Goal: Information Seeking & Learning: Learn about a topic

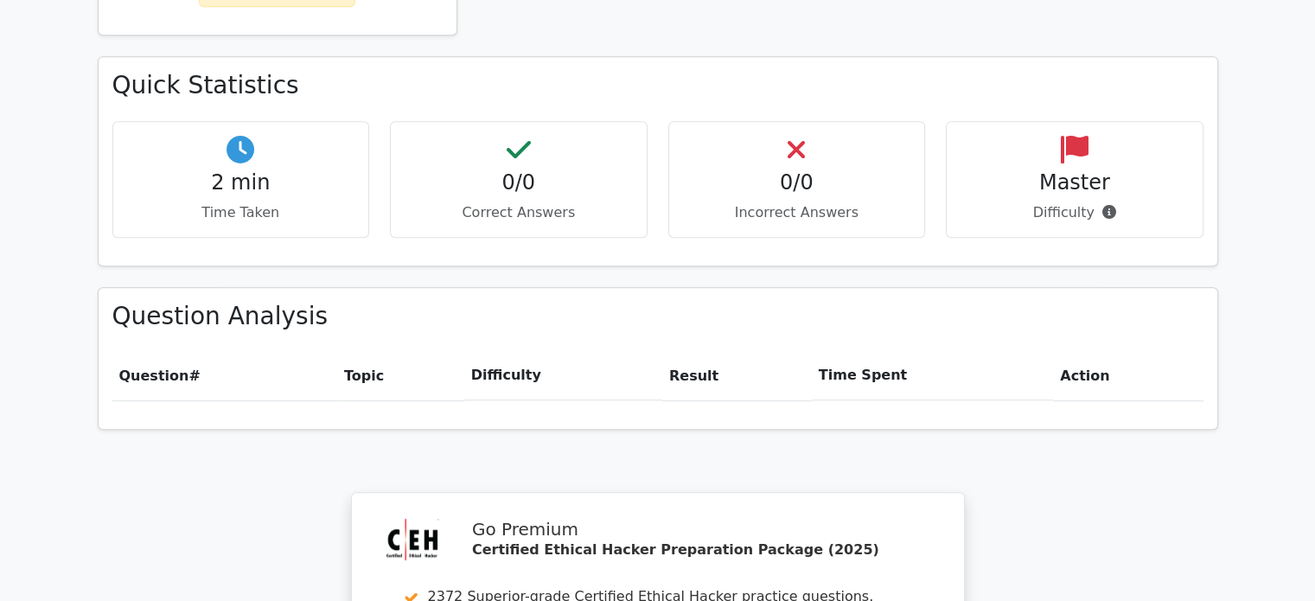
scroll to position [1470, 0]
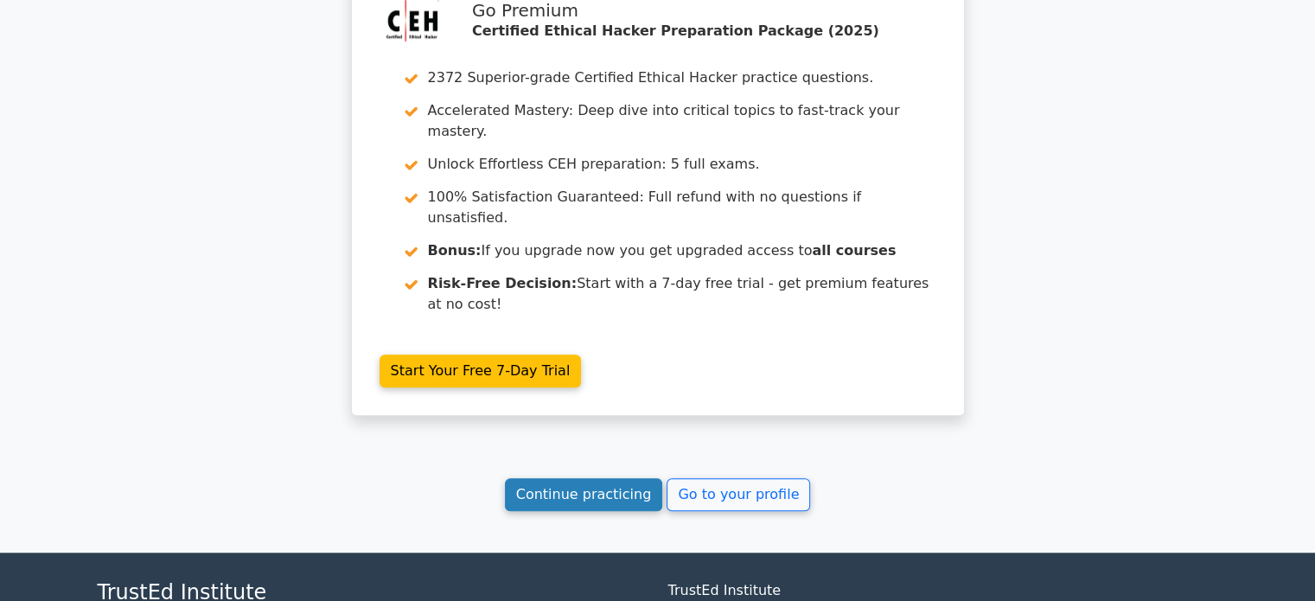
click at [590, 478] on link "Continue practicing" at bounding box center [584, 494] width 158 height 33
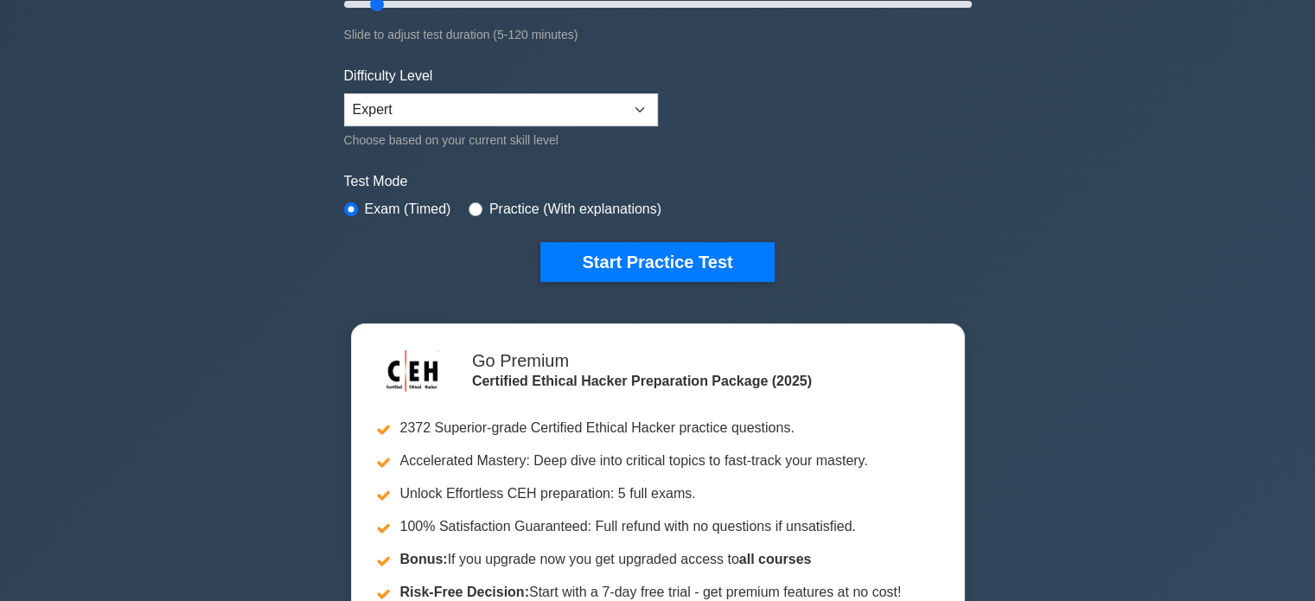
scroll to position [259, 0]
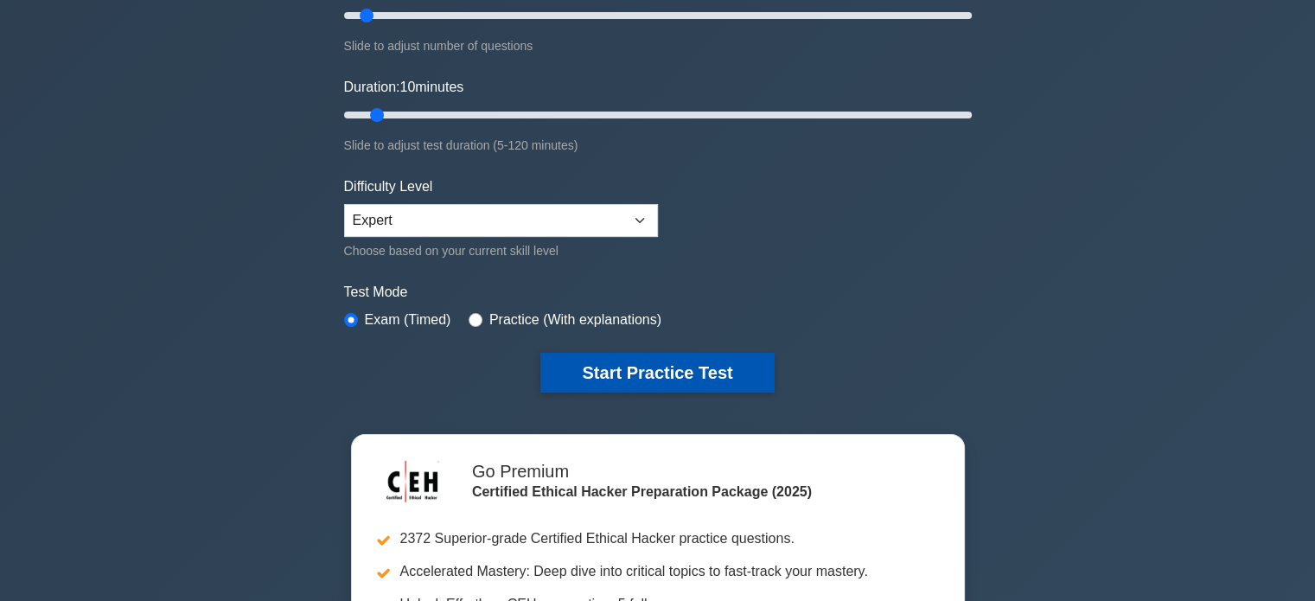
click at [646, 384] on button "Start Practice Test" at bounding box center [658, 373] width 234 height 40
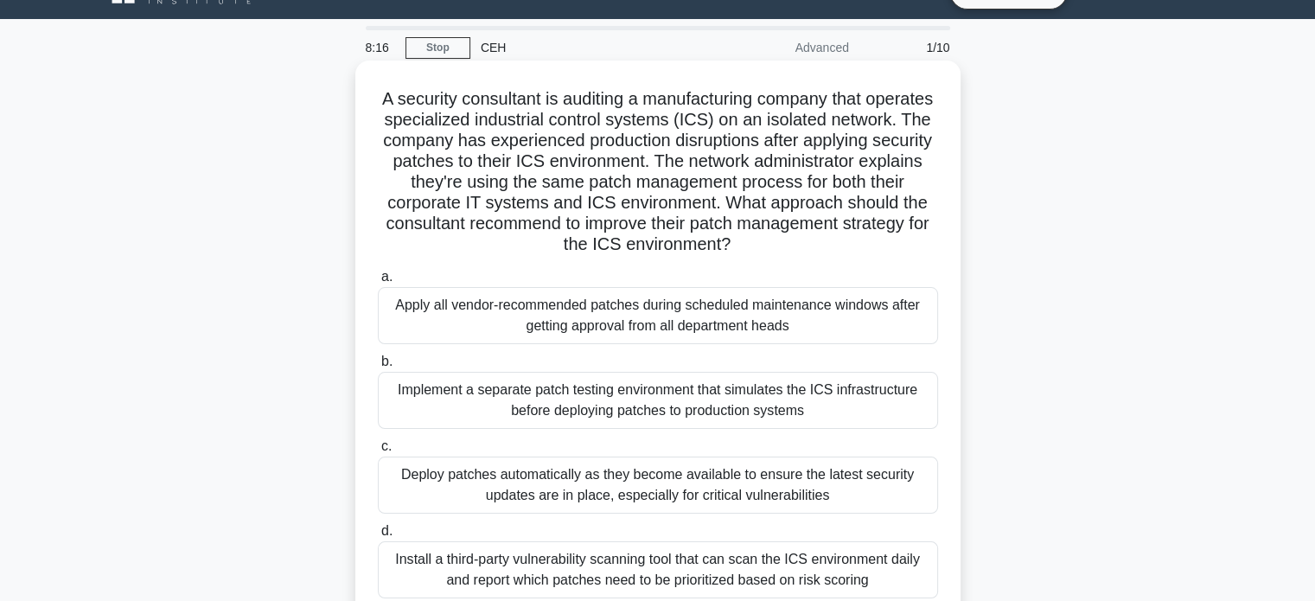
scroll to position [86, 0]
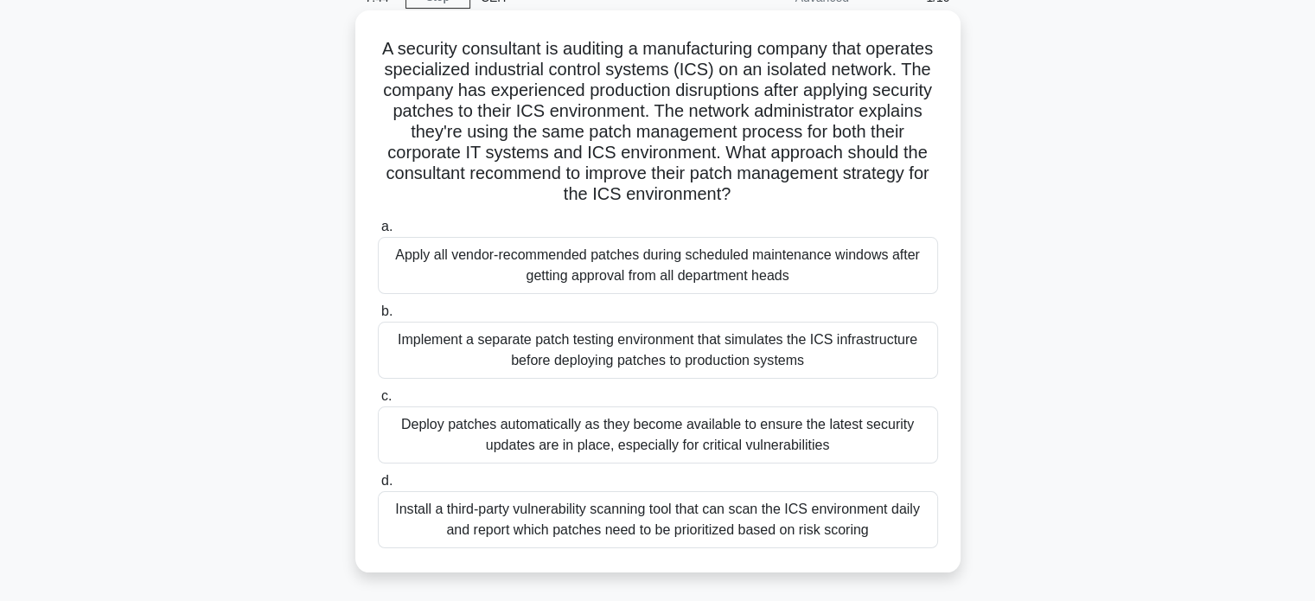
click at [650, 518] on div "Install a third-party vulnerability scanning tool that can scan the ICS environ…" at bounding box center [658, 519] width 560 height 57
click at [378, 487] on input "d. Install a third-party vulnerability scanning tool that can scan the ICS envi…" at bounding box center [378, 481] width 0 height 11
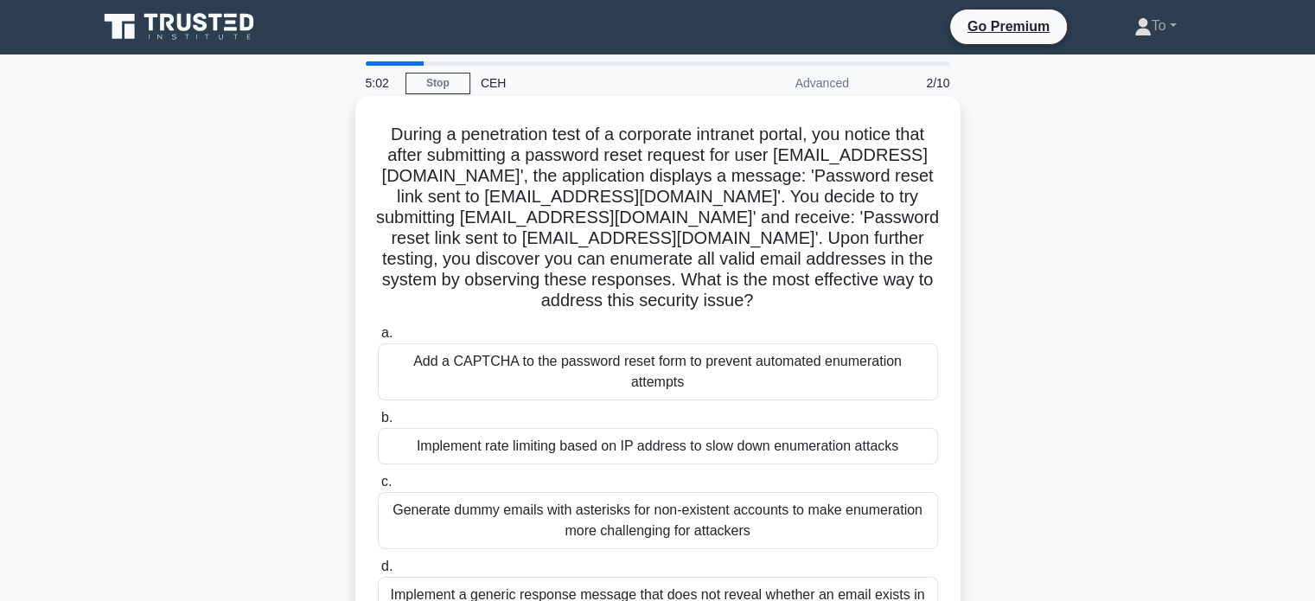
scroll to position [0, 0]
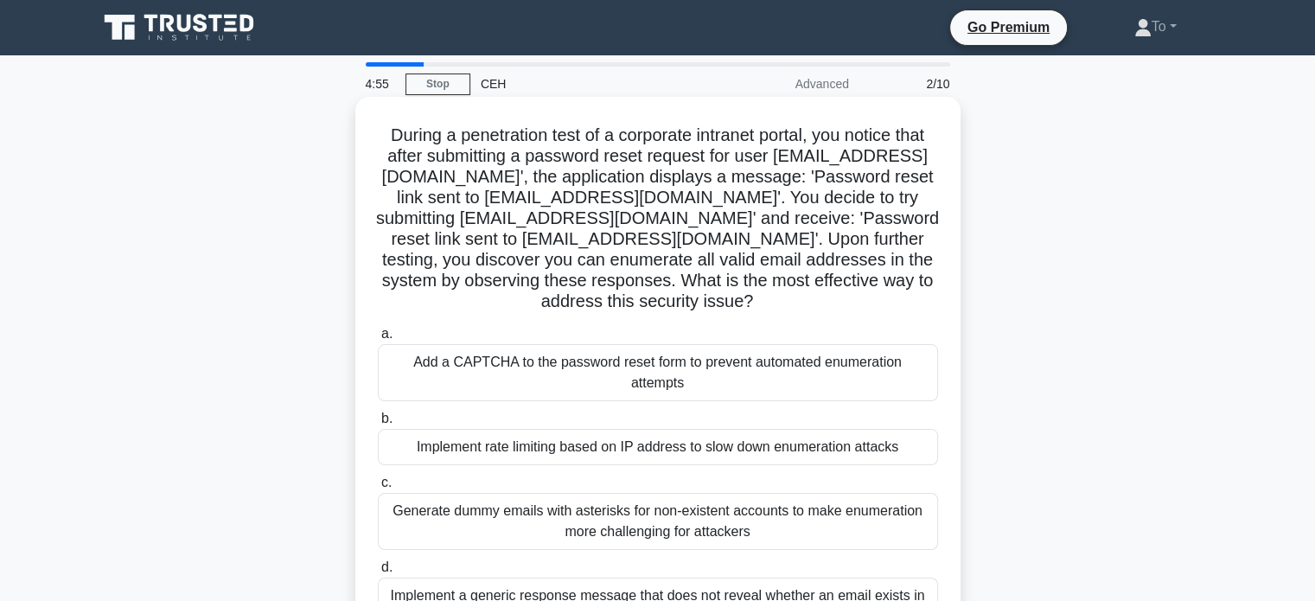
click at [659, 359] on div "Add a CAPTCHA to the password reset form to prevent automated enumeration attem…" at bounding box center [658, 372] width 560 height 57
click at [378, 340] on input "a. Add a CAPTCHA to the password reset form to prevent automated enumeration at…" at bounding box center [378, 334] width 0 height 11
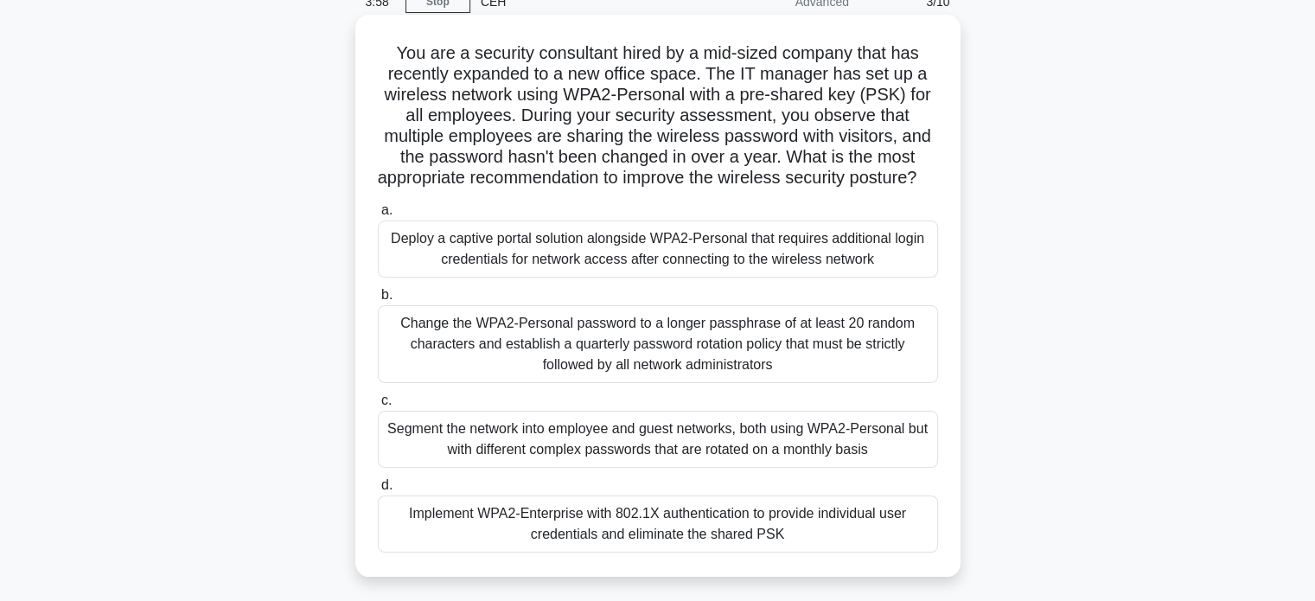
scroll to position [86, 0]
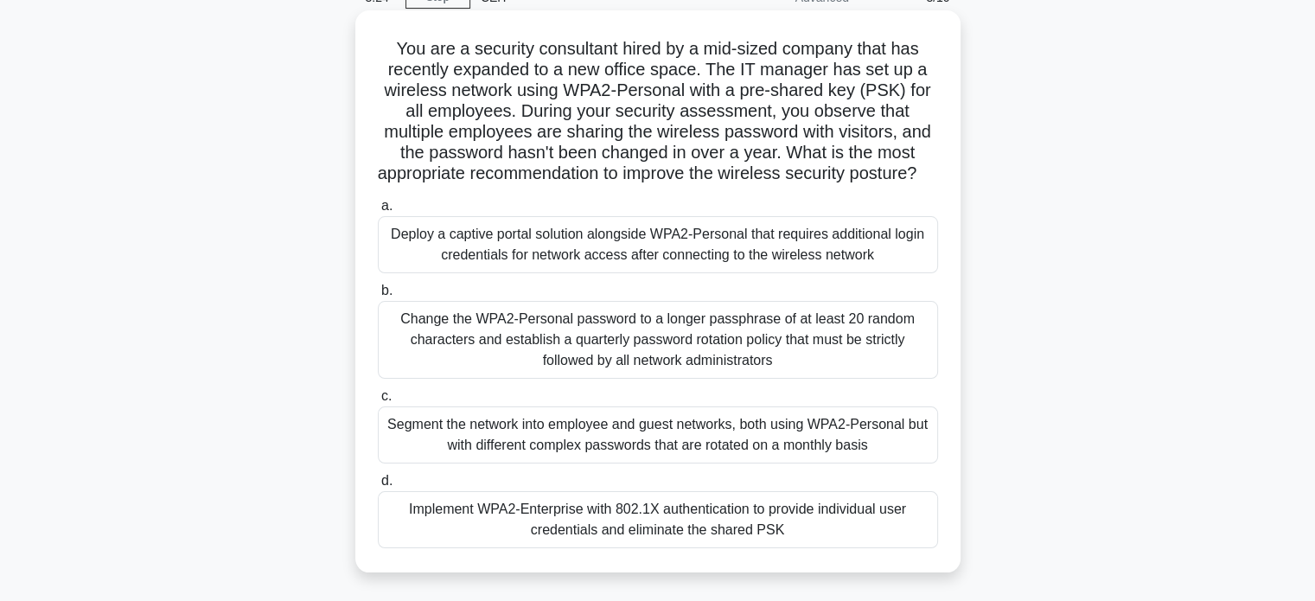
drag, startPoint x: 655, startPoint y: 205, endPoint x: 638, endPoint y: 198, distance: 17.8
click at [638, 185] on h5 "You are a security consultant hired by a mid-sized company that has recently ex…" at bounding box center [658, 111] width 564 height 147
click at [666, 464] on div "Segment the network into employee and guest networks, both using WPA2-Personal …" at bounding box center [658, 434] width 560 height 57
click at [378, 402] on input "c. Segment the network into employee and guest networks, both using WPA2-Person…" at bounding box center [378, 396] width 0 height 11
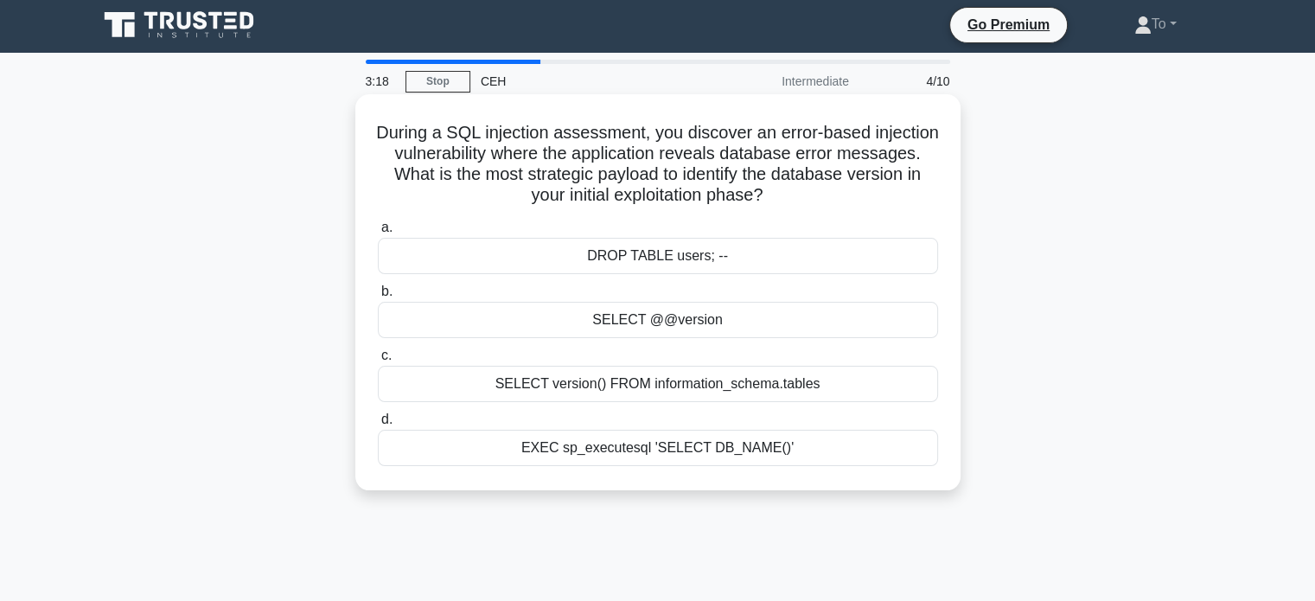
scroll to position [0, 0]
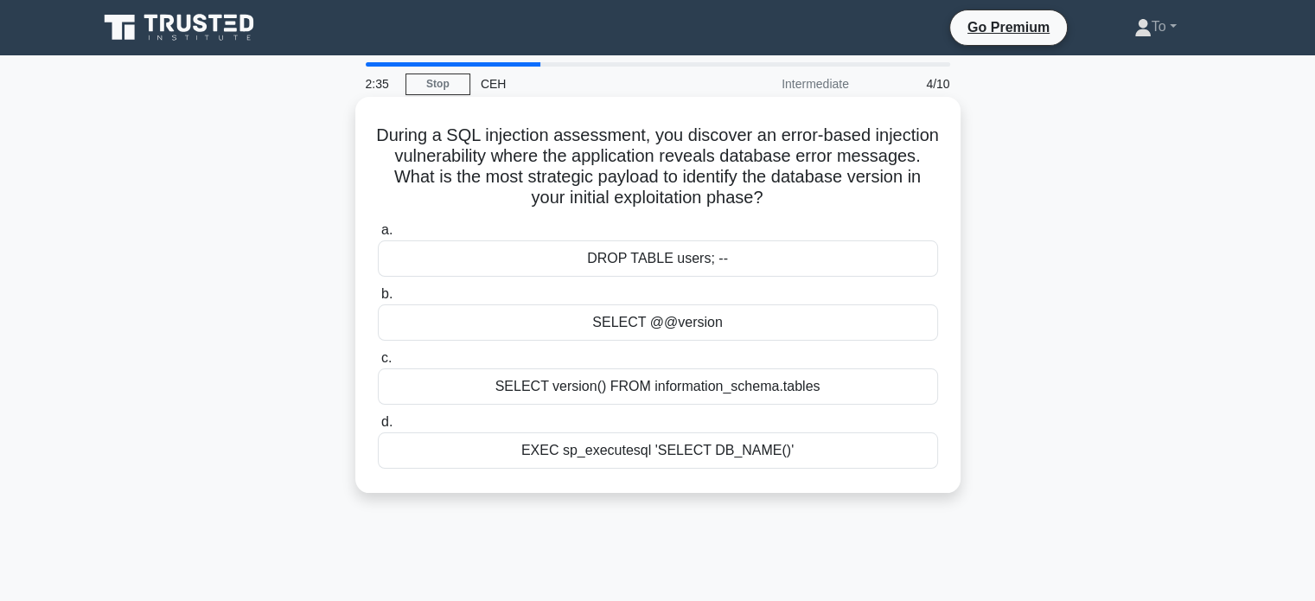
click at [650, 265] on div "DROP TABLE users; --" at bounding box center [658, 258] width 560 height 36
click at [378, 236] on input "a. DROP TABLE users; --" at bounding box center [378, 230] width 0 height 11
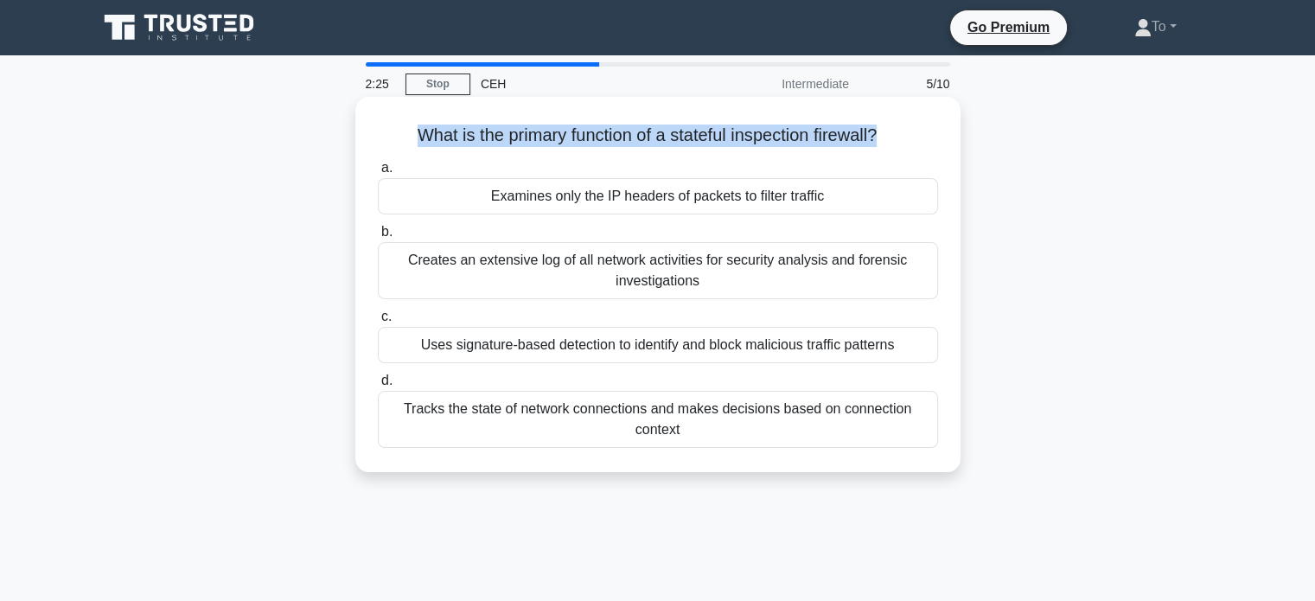
drag, startPoint x: 395, startPoint y: 138, endPoint x: 886, endPoint y: 134, distance: 490.4
click at [886, 134] on h5 "What is the primary function of a stateful inspection firewall? .spinner_0XTQ{t…" at bounding box center [658, 136] width 564 height 22
copy h5 "What is the primary function of a stateful inspection firewall?"
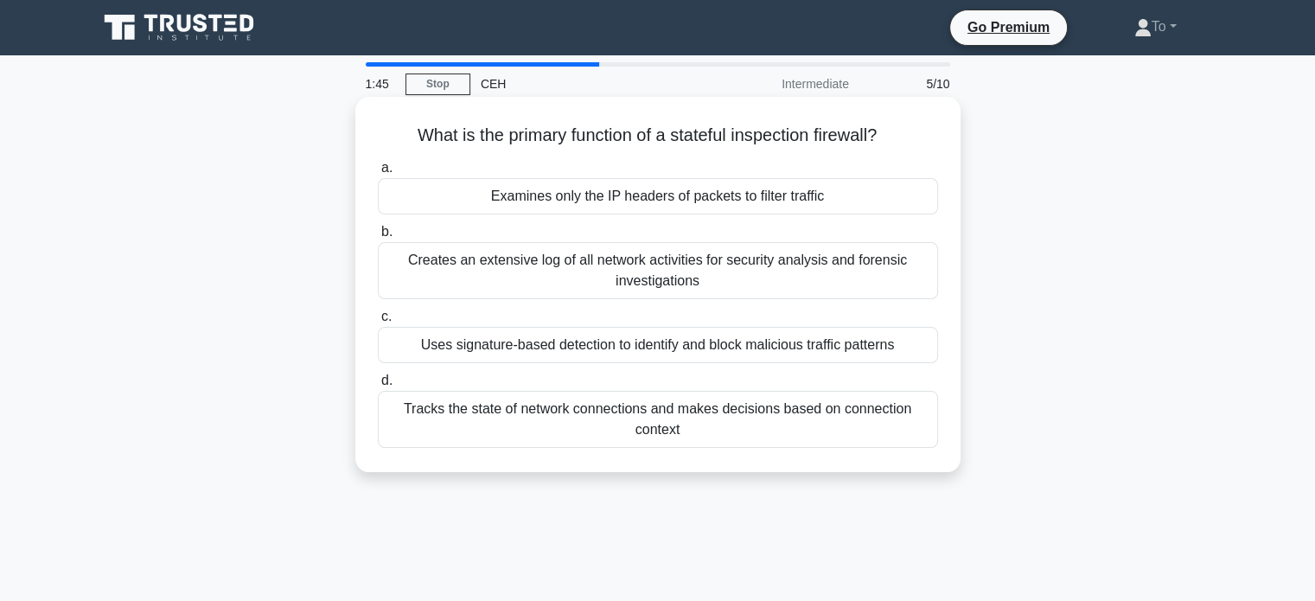
click at [676, 204] on div "Examines only the IP headers of packets to filter traffic" at bounding box center [658, 196] width 560 height 36
click at [378, 174] on input "a. Examines only the IP headers of packets to filter traffic" at bounding box center [378, 168] width 0 height 11
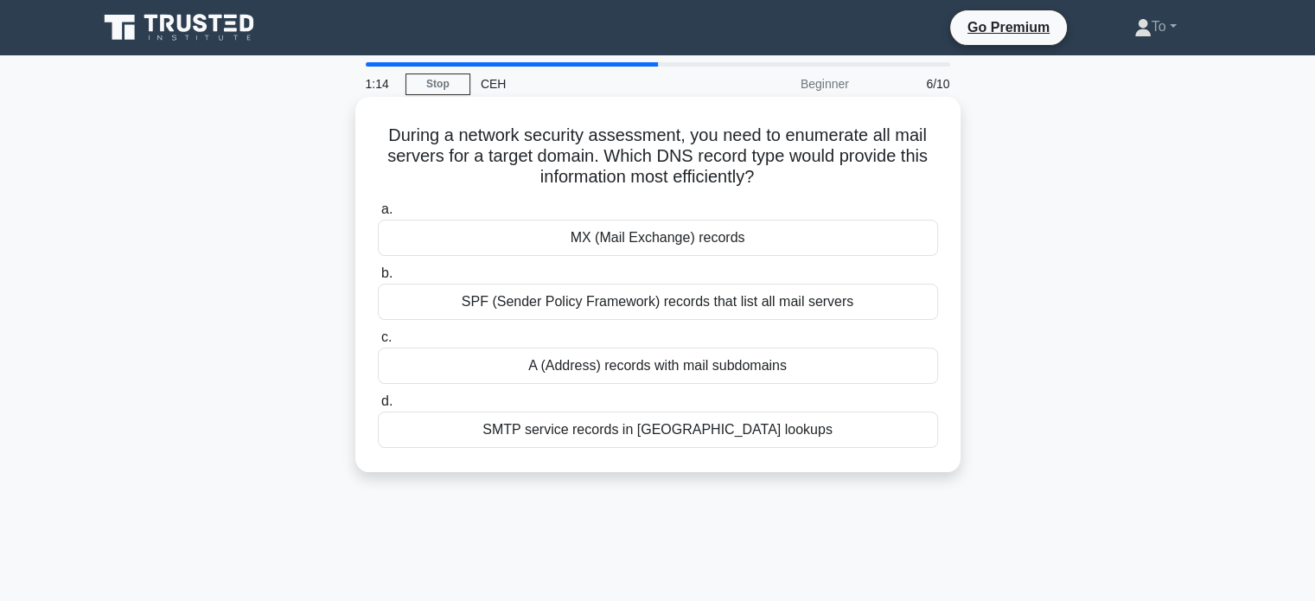
click at [681, 309] on div "SPF (Sender Policy Framework) records that list all mail servers" at bounding box center [658, 302] width 560 height 36
click at [378, 279] on input "b. SPF (Sender Policy Framework) records that list all mail servers" at bounding box center [378, 273] width 0 height 11
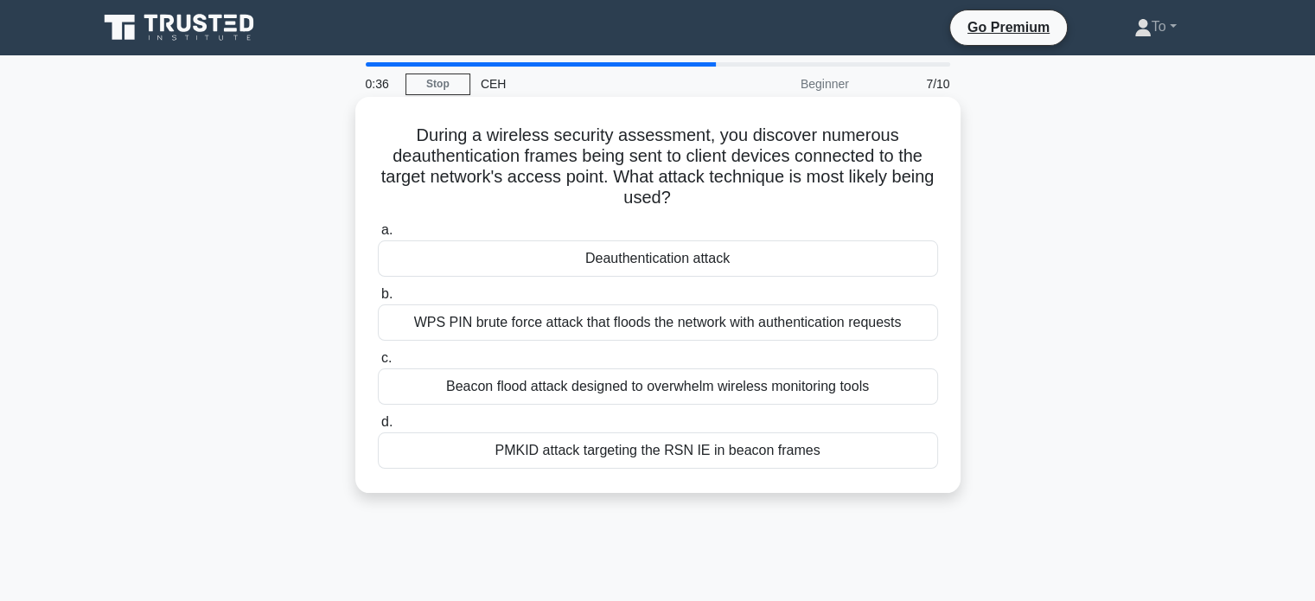
click at [645, 267] on div "Deauthentication attack" at bounding box center [658, 258] width 560 height 36
click at [378, 236] on input "a. Deauthentication attack" at bounding box center [378, 230] width 0 height 11
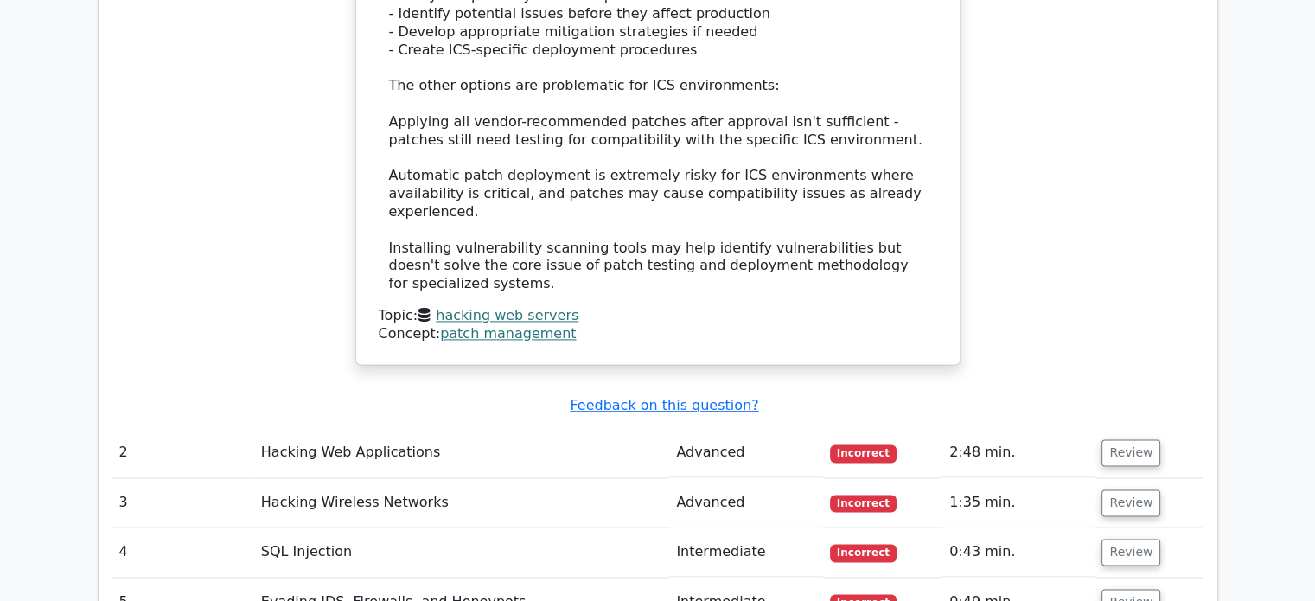
scroll to position [2335, 0]
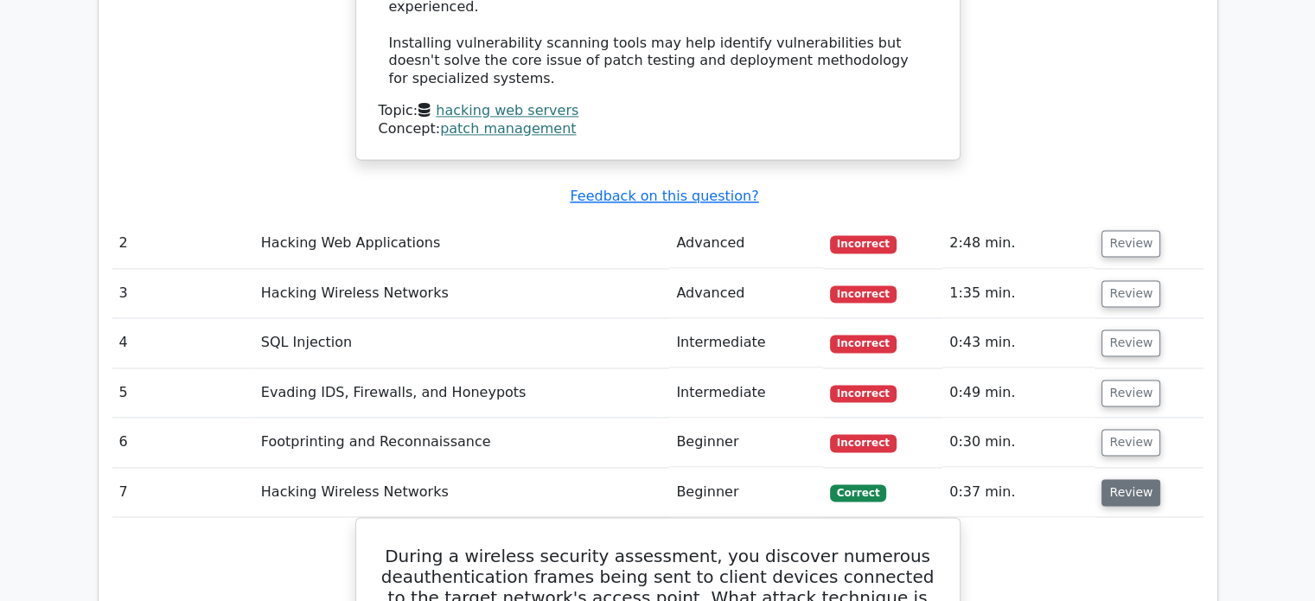
scroll to position [2508, 0]
click at [1125, 480] on button "Review" at bounding box center [1131, 493] width 59 height 27
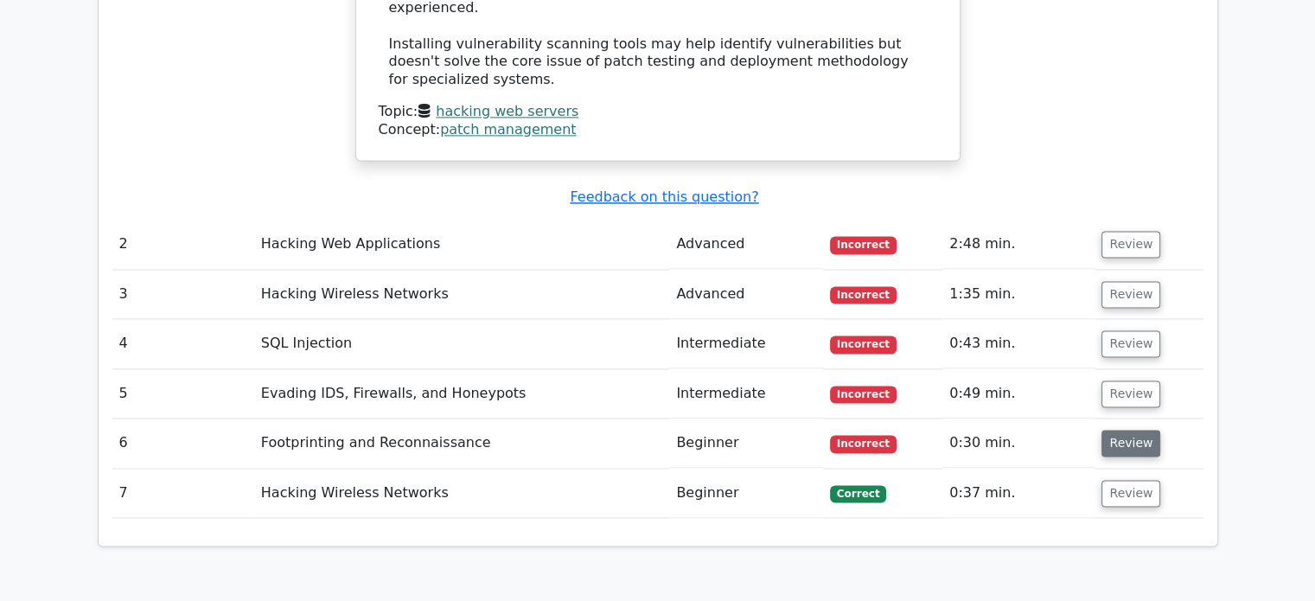
click at [1120, 430] on button "Review" at bounding box center [1131, 443] width 59 height 27
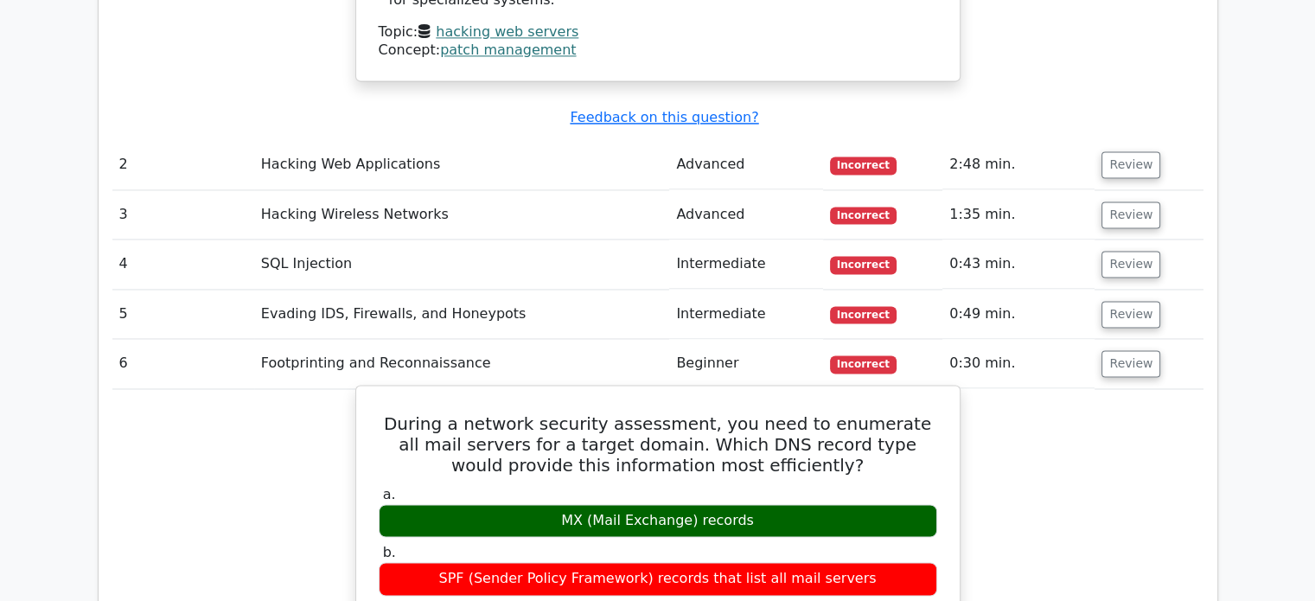
scroll to position [2594, 0]
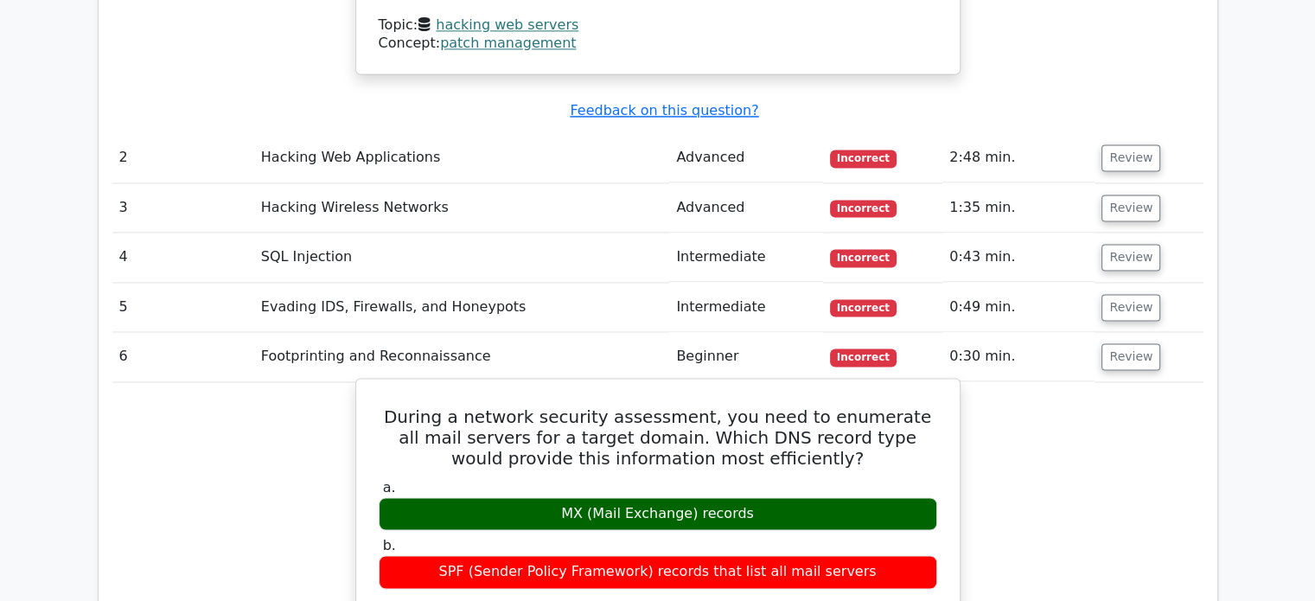
drag, startPoint x: 859, startPoint y: 405, endPoint x: 419, endPoint y: 400, distance: 440.2
click at [419, 555] on div "SPF (Sender Policy Framework) records that list all mail servers" at bounding box center [658, 572] width 559 height 34
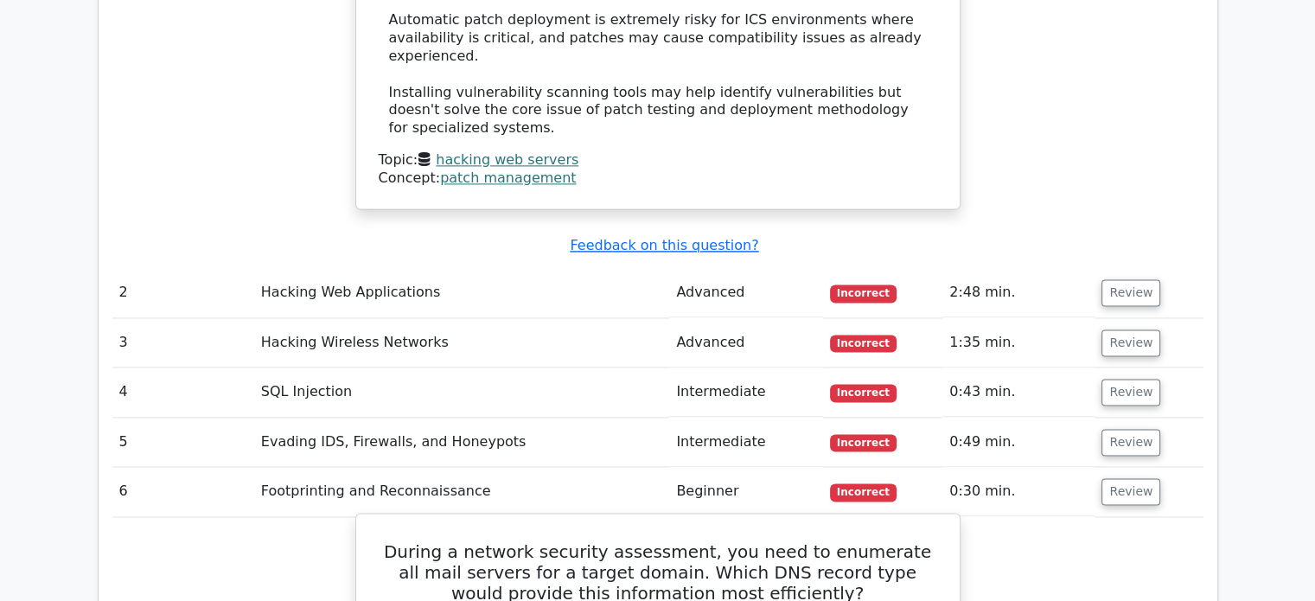
scroll to position [2508, 0]
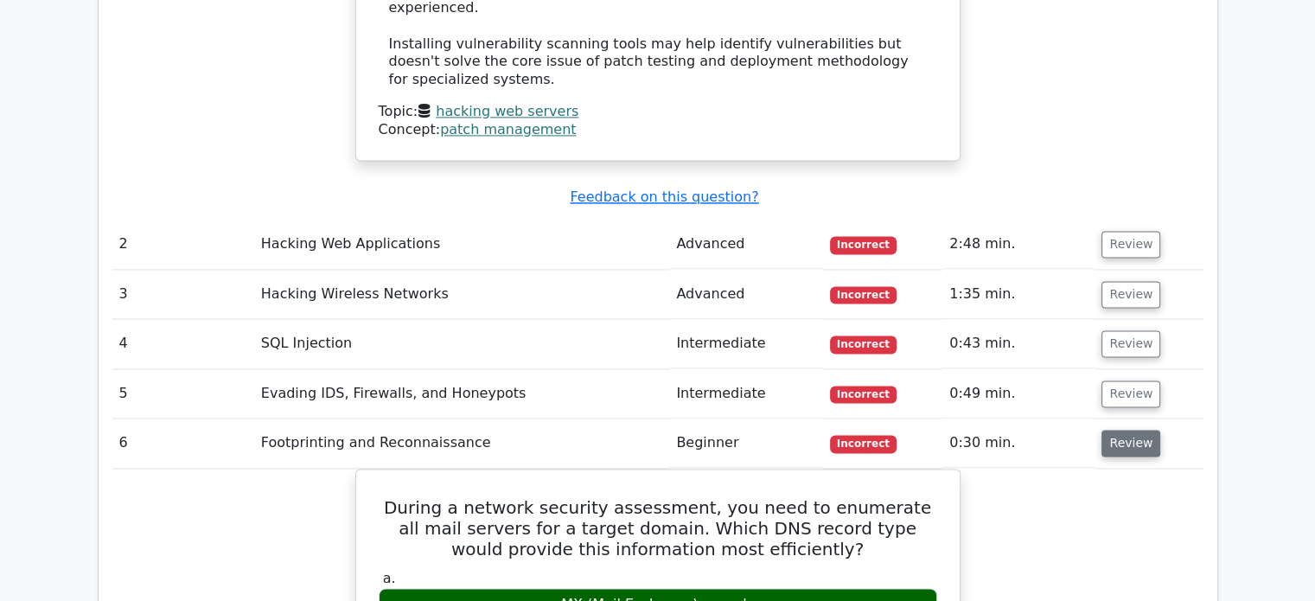
click at [1116, 430] on button "Review" at bounding box center [1131, 443] width 59 height 27
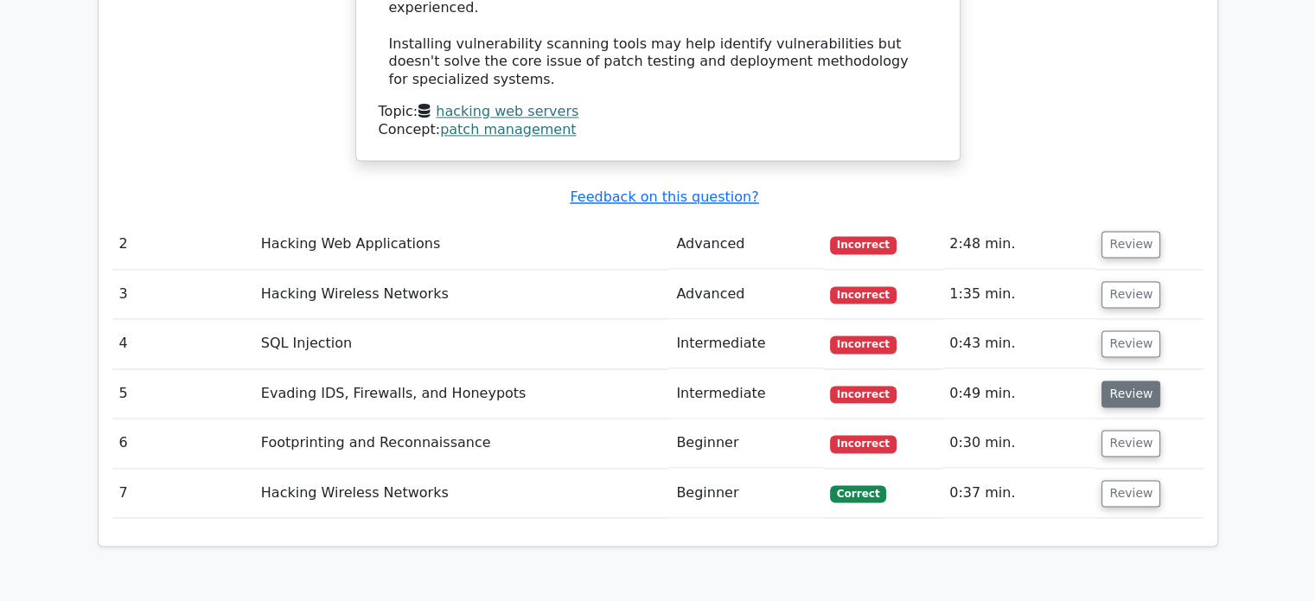
click at [1117, 381] on button "Review" at bounding box center [1131, 394] width 59 height 27
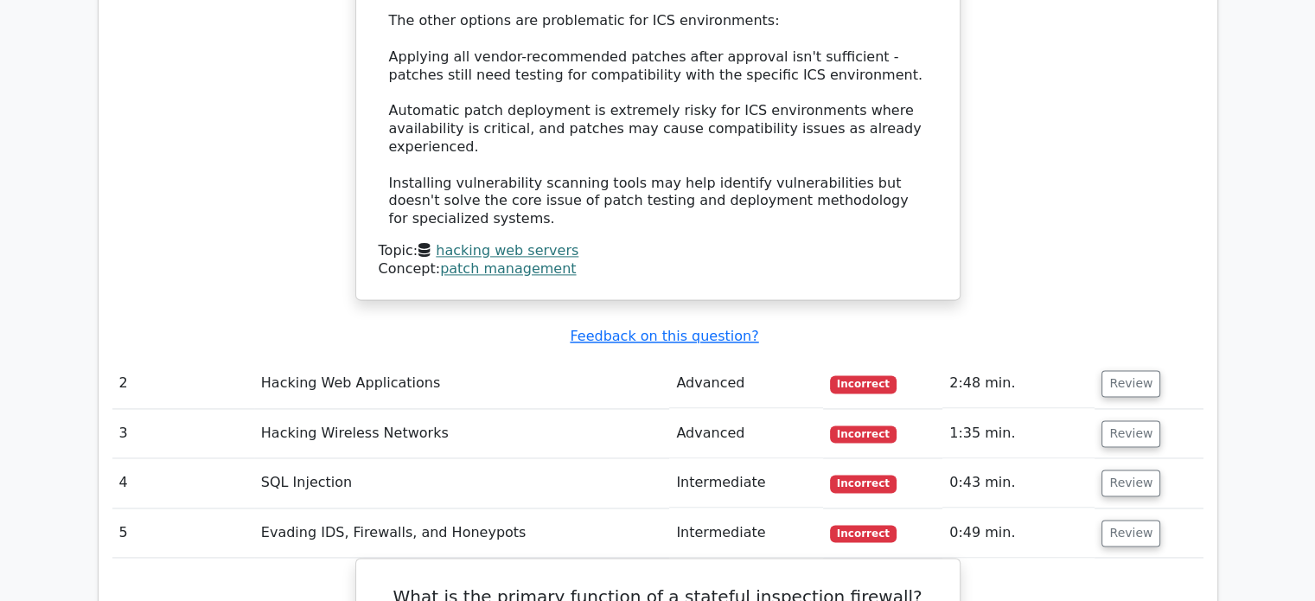
scroll to position [2335, 0]
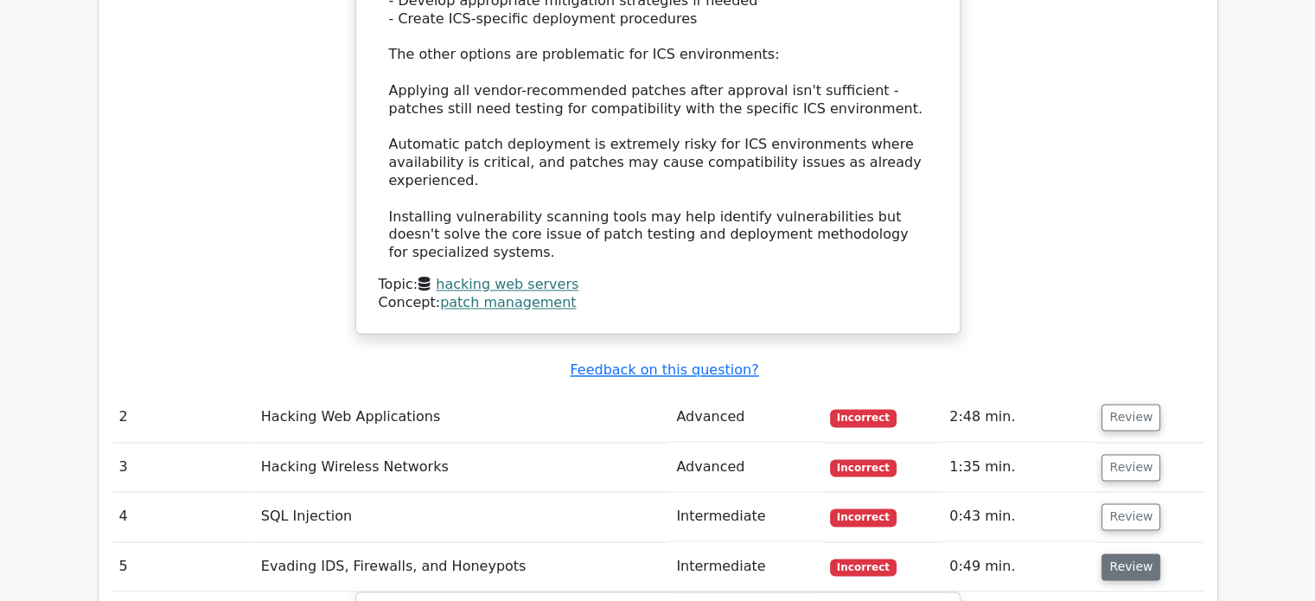
click at [1107, 553] on button "Review" at bounding box center [1131, 566] width 59 height 27
click at [1129, 503] on button "Review" at bounding box center [1131, 516] width 59 height 27
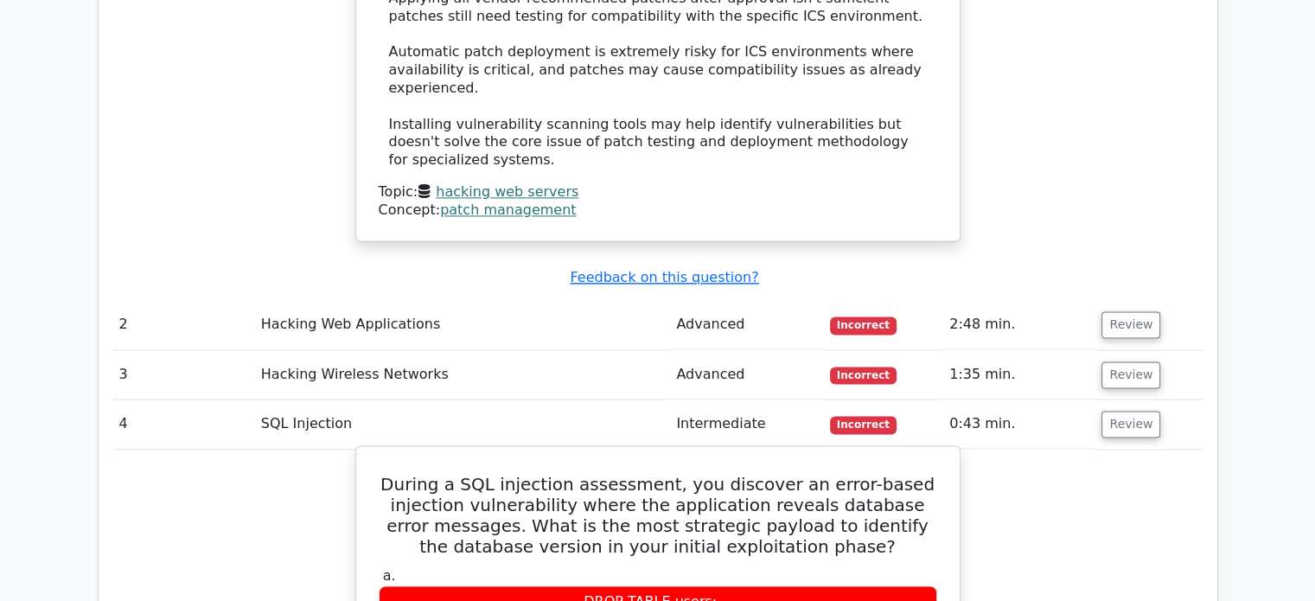
scroll to position [2421, 0]
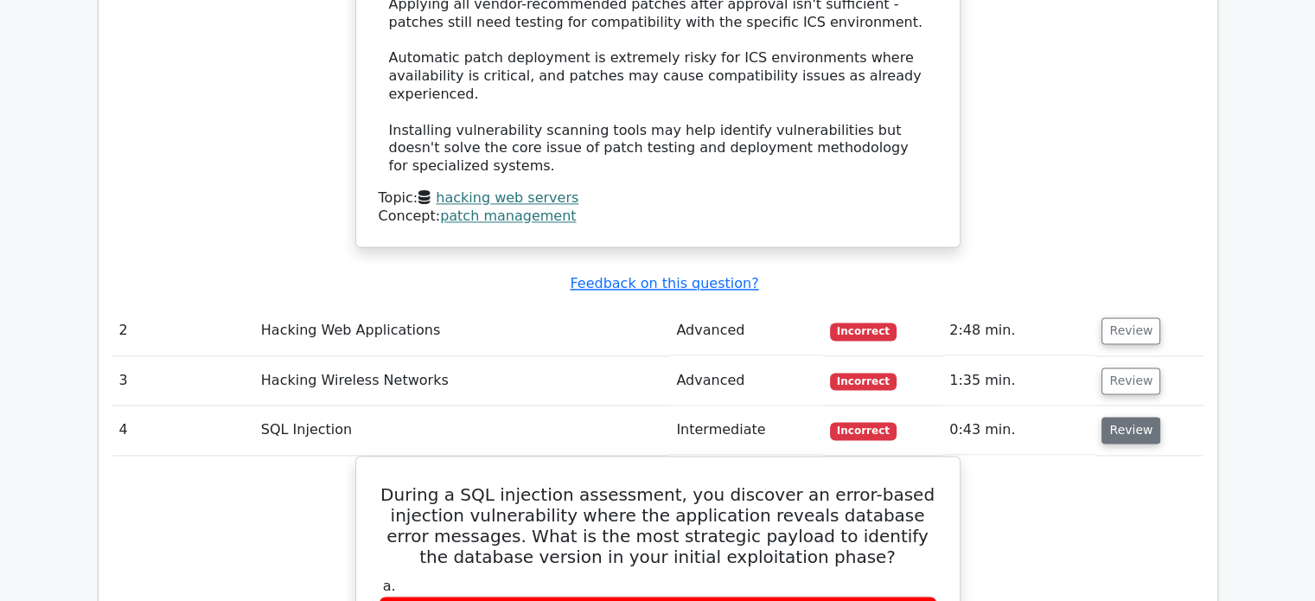
click at [1126, 417] on button "Review" at bounding box center [1131, 430] width 59 height 27
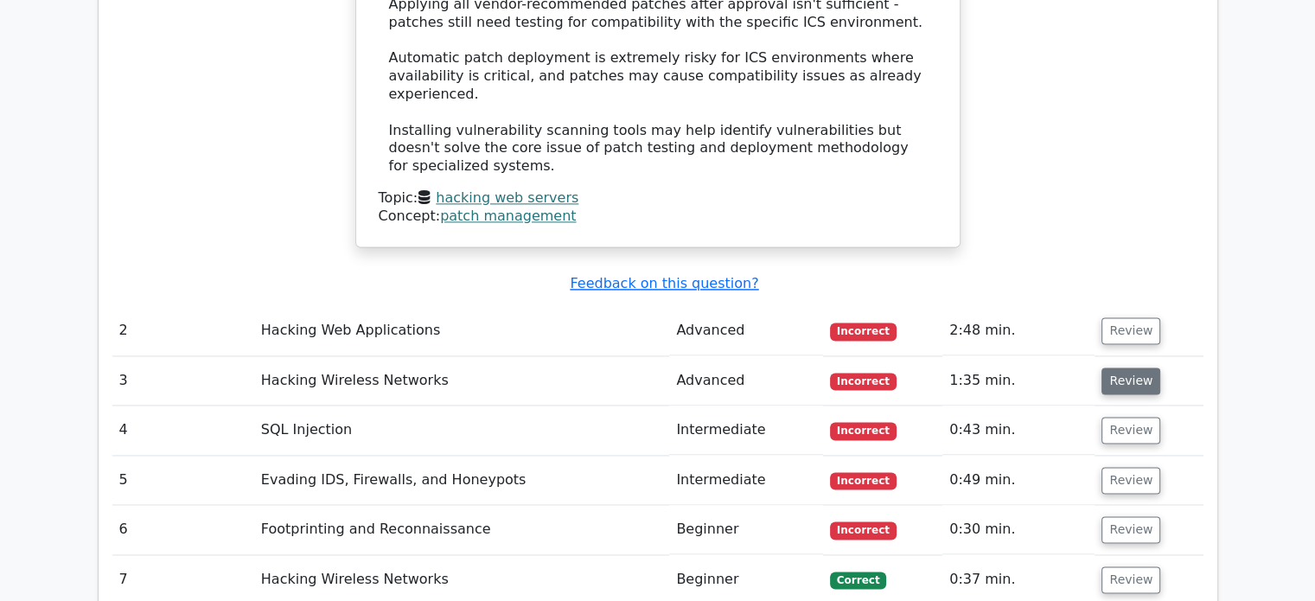
click at [1124, 368] on button "Review" at bounding box center [1131, 381] width 59 height 27
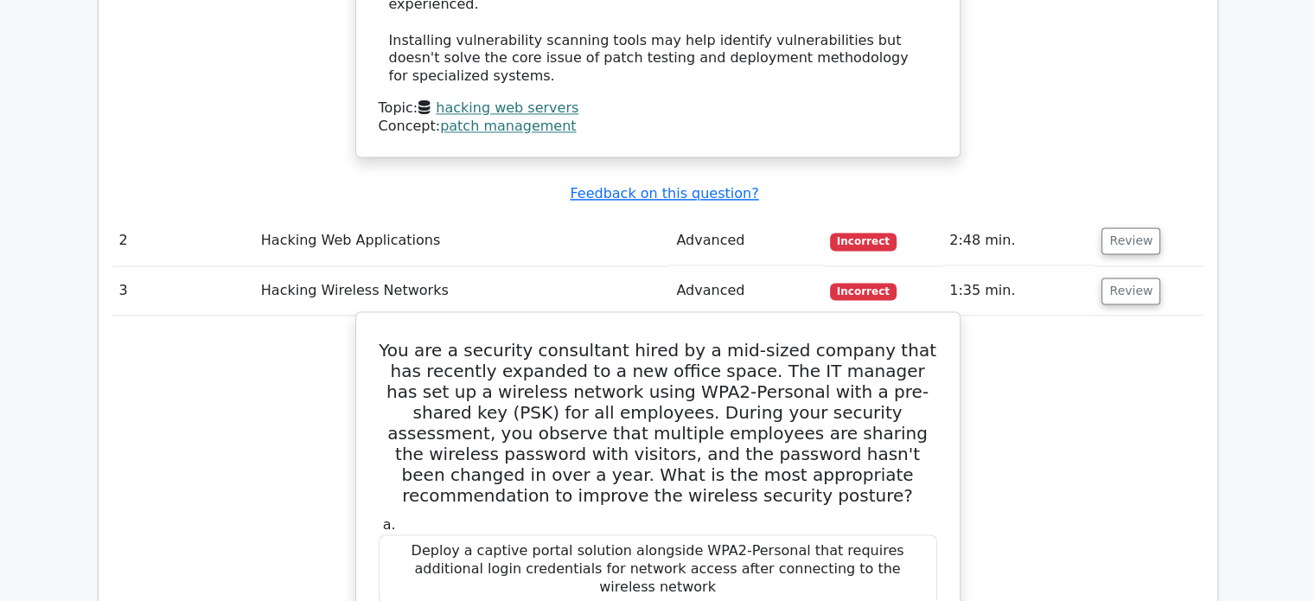
scroll to position [2508, 0]
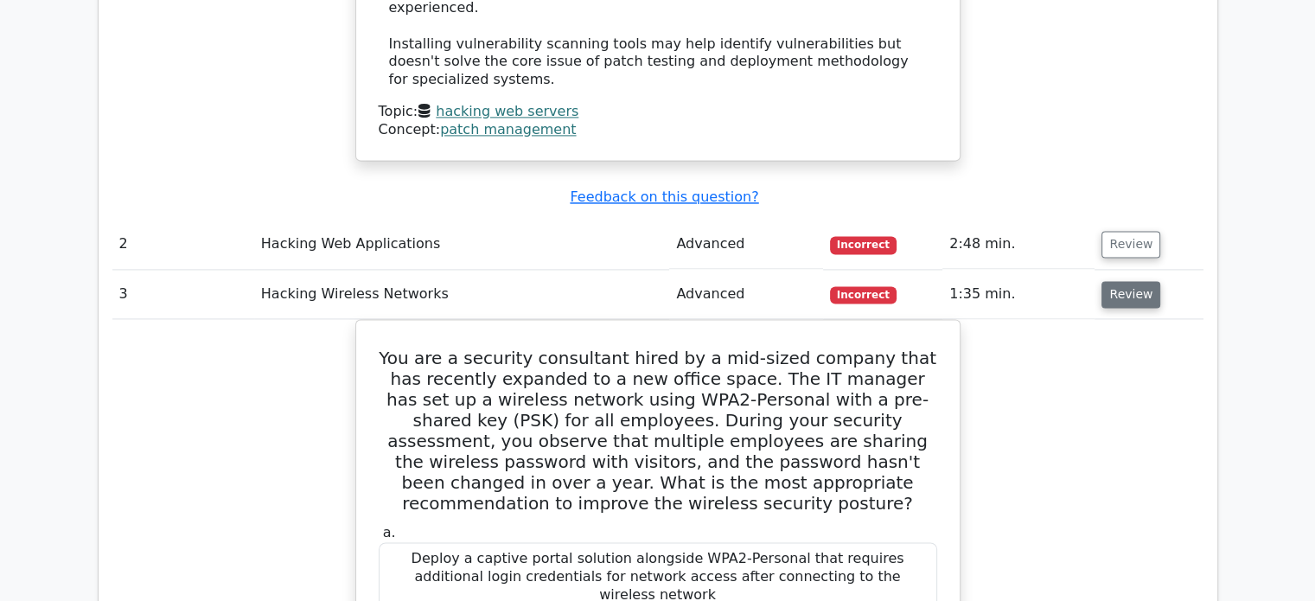
click at [1110, 281] on button "Review" at bounding box center [1131, 294] width 59 height 27
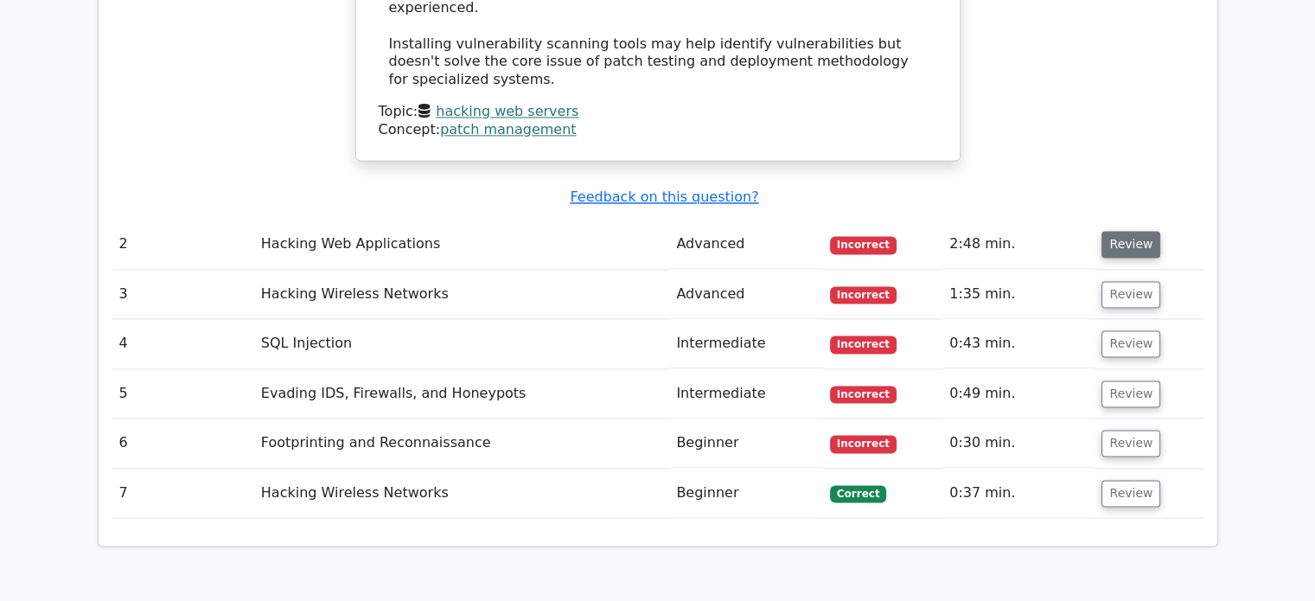
click at [1113, 231] on button "Review" at bounding box center [1131, 244] width 59 height 27
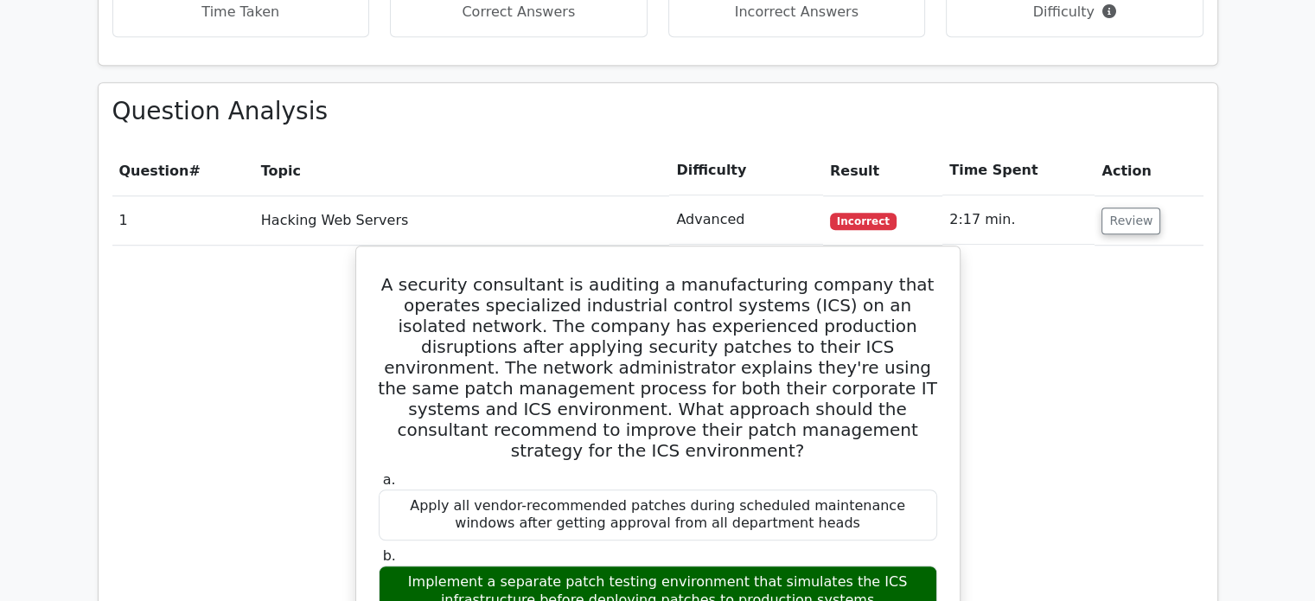
scroll to position [1038, 0]
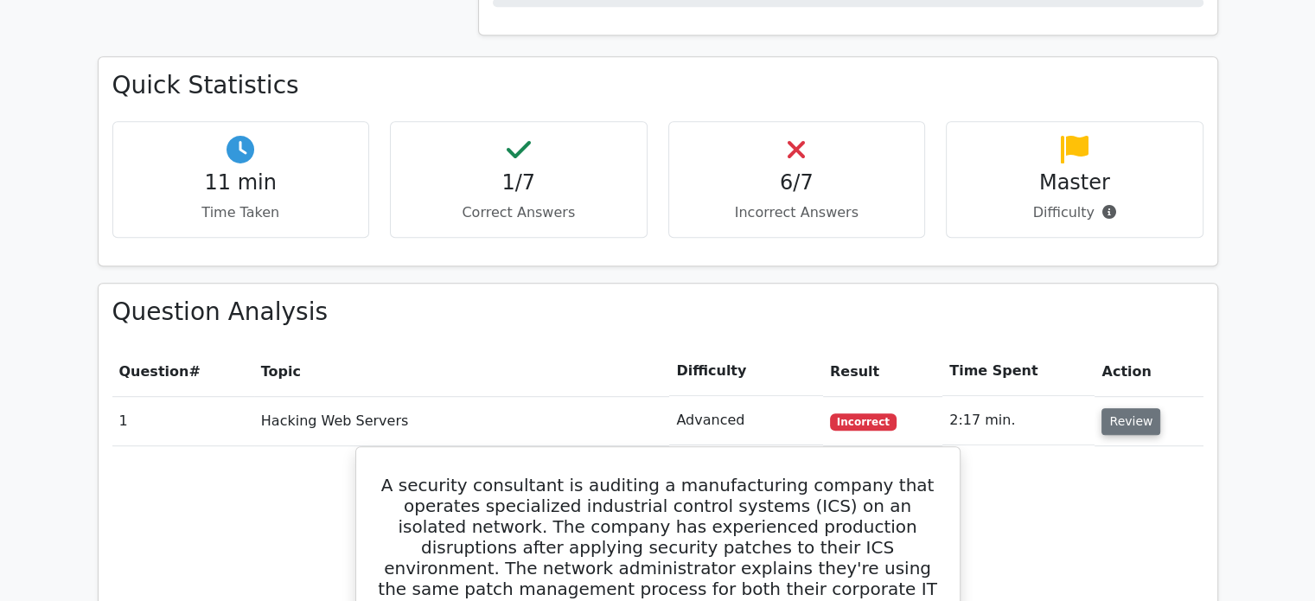
click at [1123, 408] on button "Review" at bounding box center [1131, 421] width 59 height 27
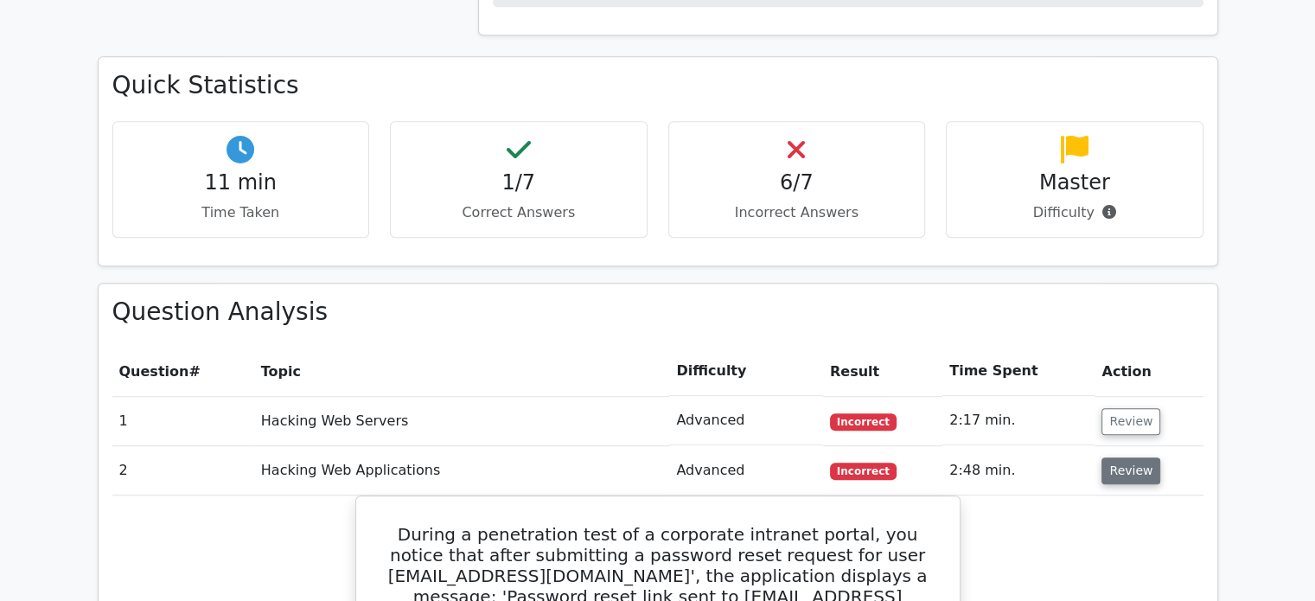
click at [1114, 457] on button "Review" at bounding box center [1131, 470] width 59 height 27
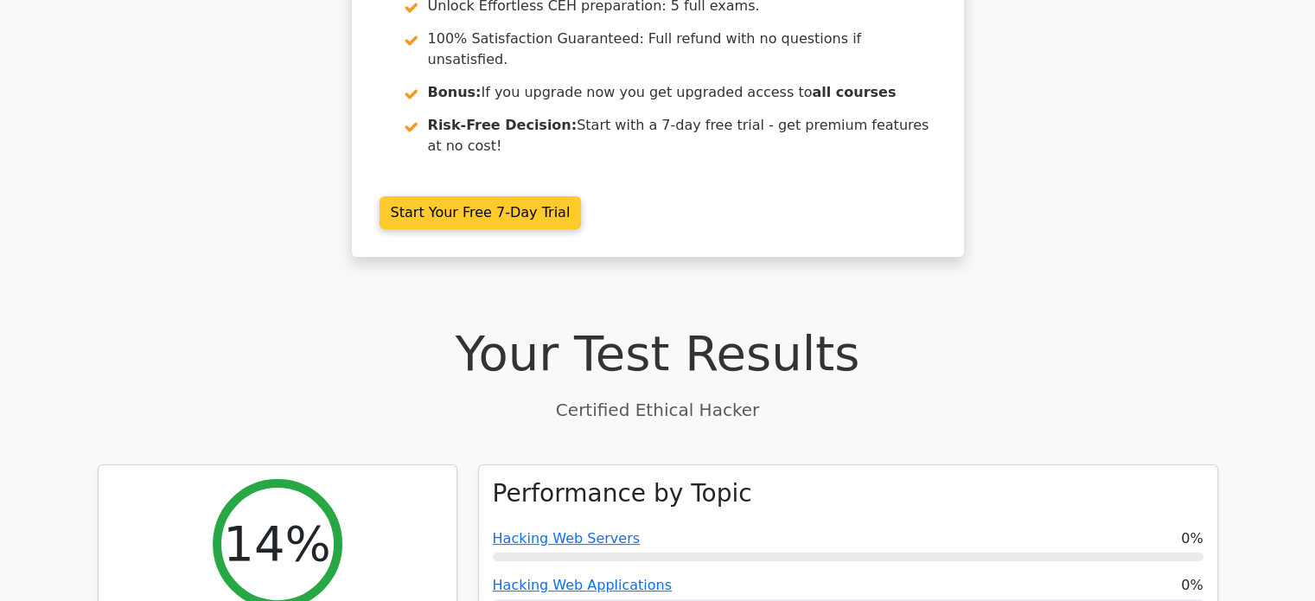
scroll to position [0, 0]
